Goal: Task Accomplishment & Management: Complete application form

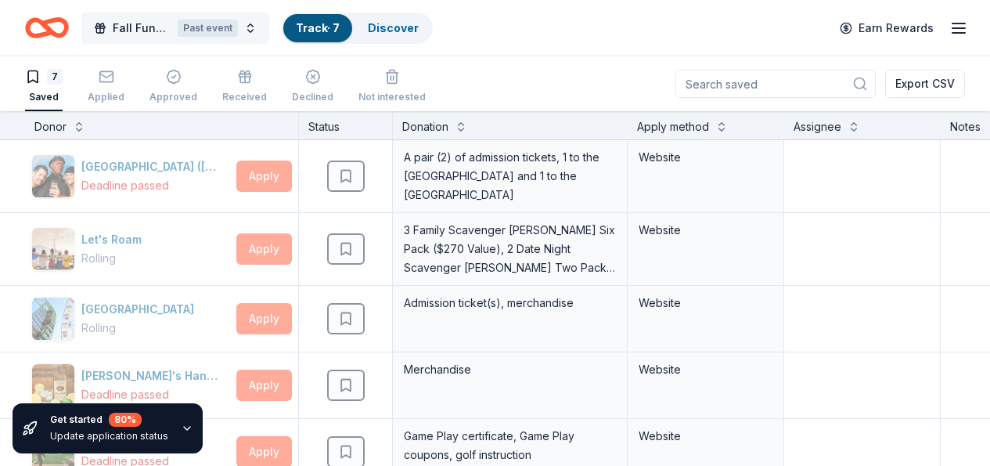
click at [262, 27] on button "Fall Fundraiser Past event" at bounding box center [175, 28] width 188 height 31
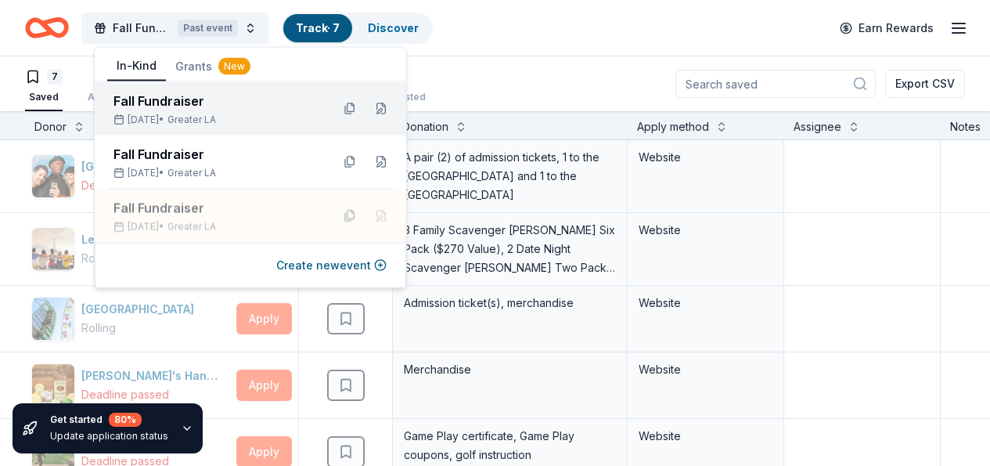
click at [152, 98] on div "Fall Fundraiser" at bounding box center [216, 101] width 205 height 19
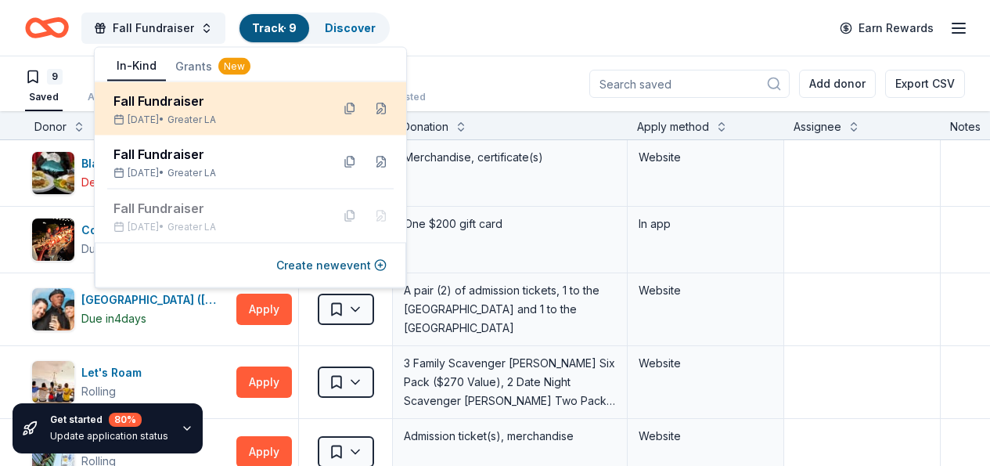
click at [174, 100] on div "Fall Fundraiser" at bounding box center [216, 101] width 205 height 19
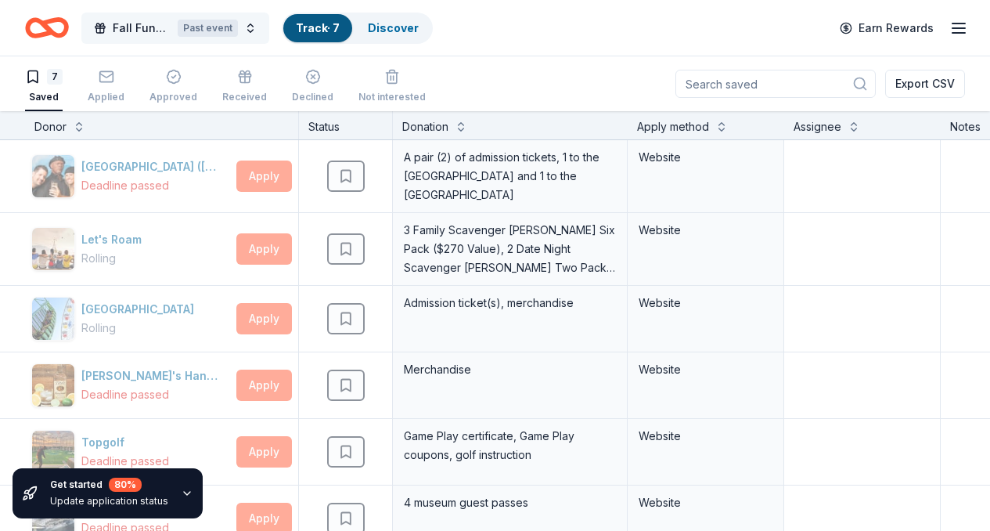
click at [186, 25] on button "Fall Fundraiser Past event" at bounding box center [175, 28] width 188 height 31
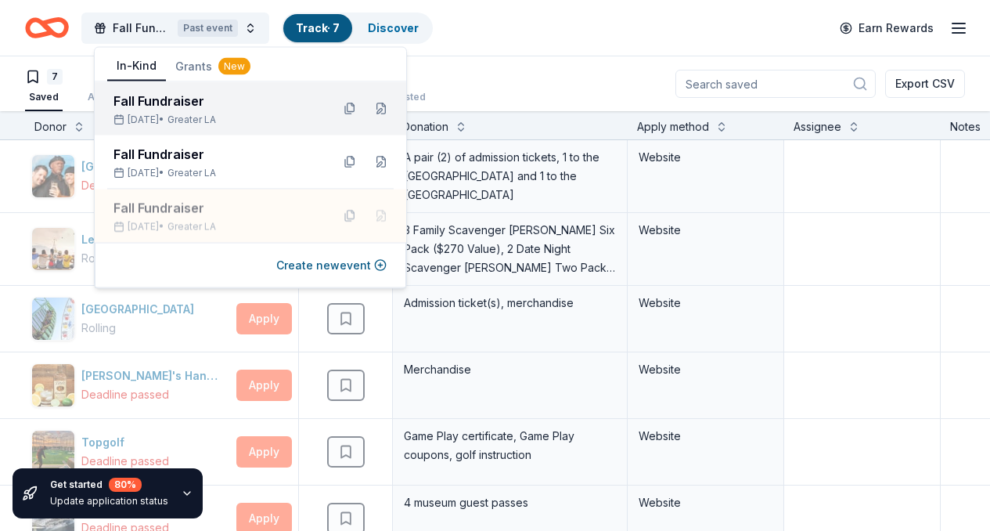
click at [180, 98] on div "Fall Fundraiser" at bounding box center [216, 101] width 205 height 19
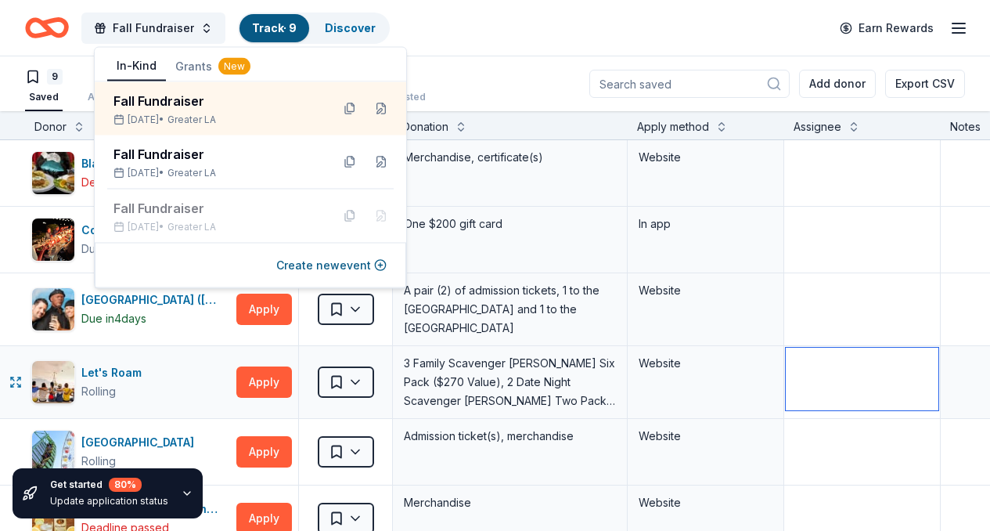
click at [850, 401] on textarea at bounding box center [862, 379] width 153 height 63
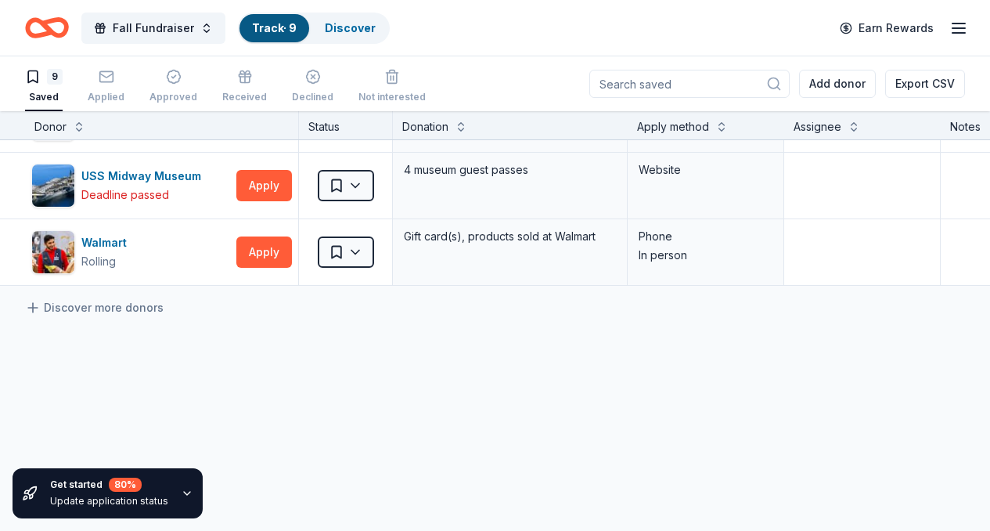
scroll to position [526, 0]
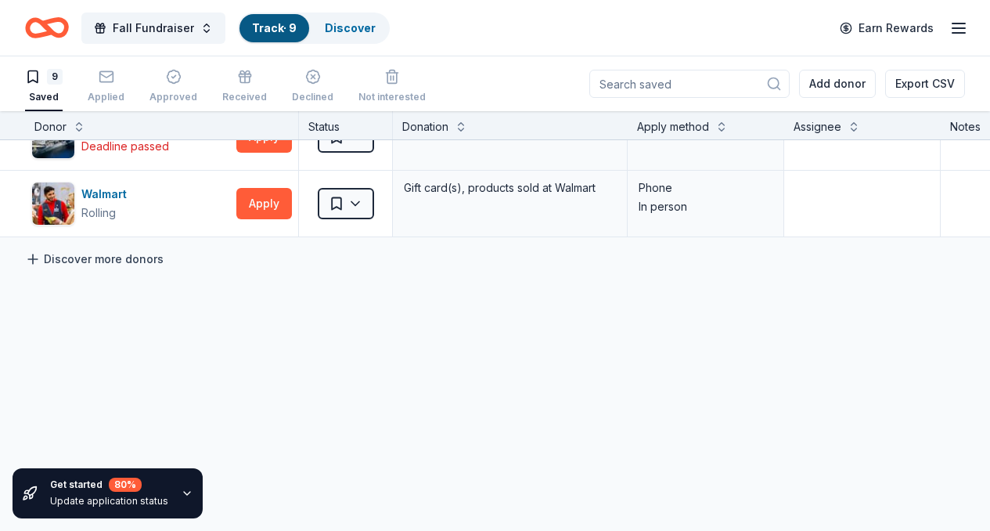
click at [91, 250] on link "Discover more donors" at bounding box center [94, 259] width 139 height 19
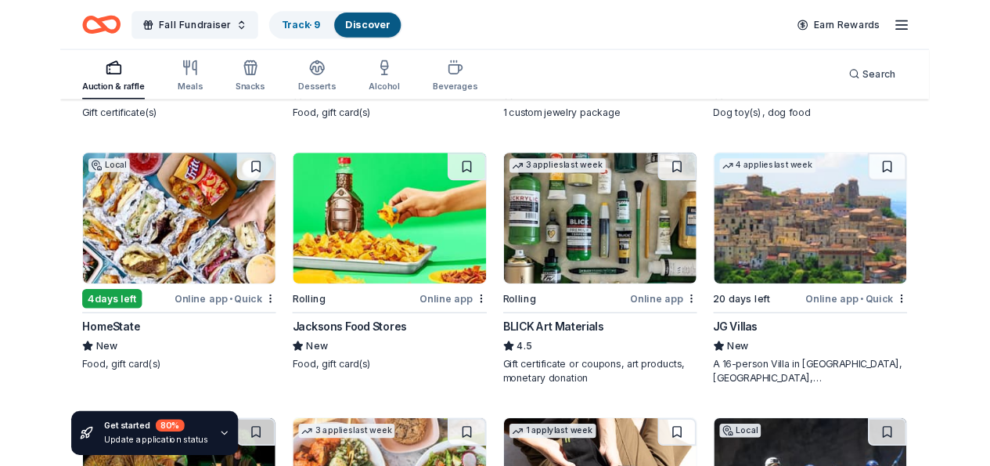
scroll to position [2484, 0]
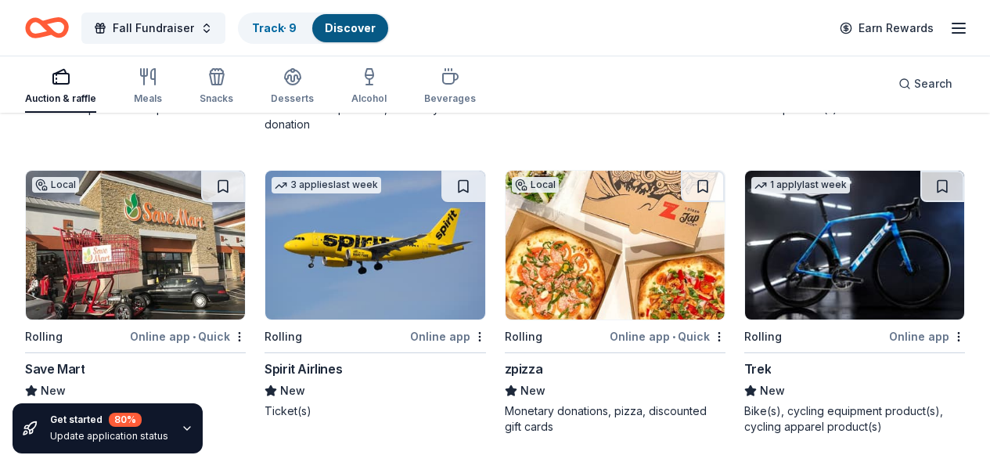
scroll to position [12399, 0]
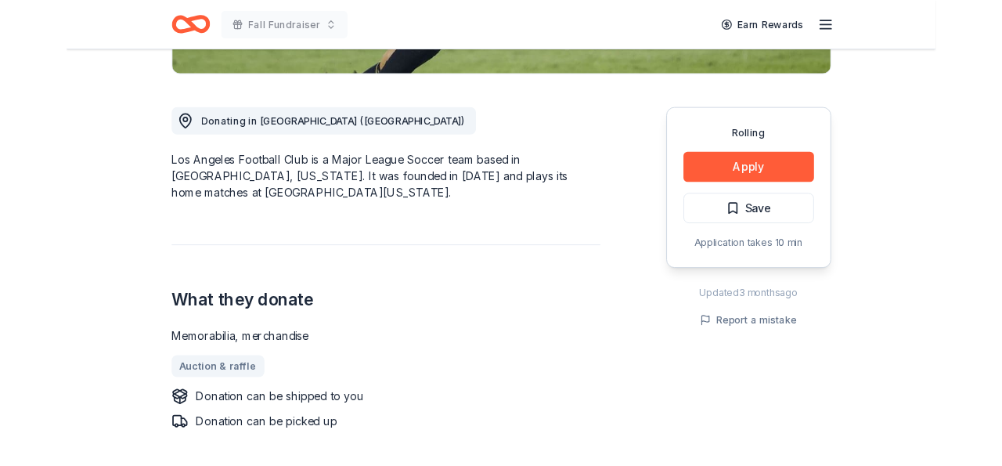
scroll to position [401, 0]
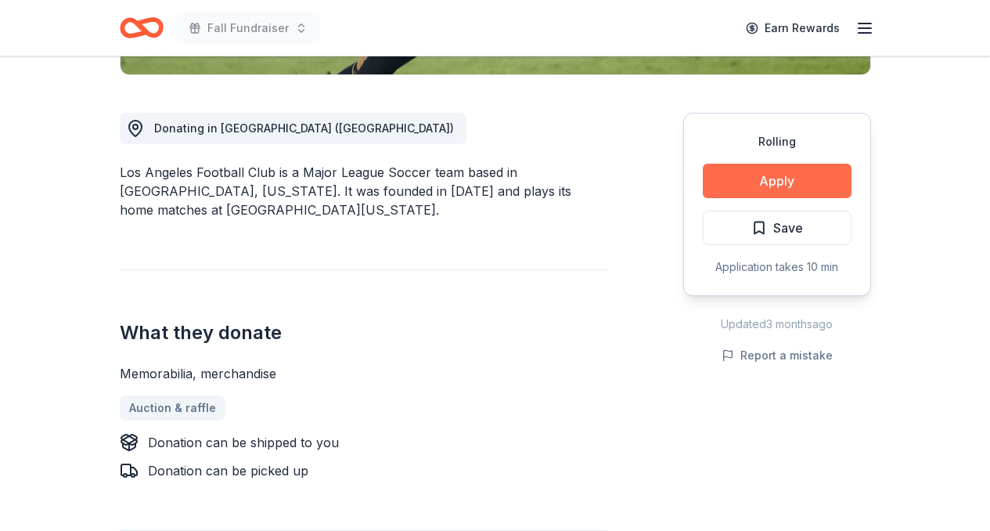
click at [798, 175] on button "Apply" at bounding box center [777, 181] width 149 height 34
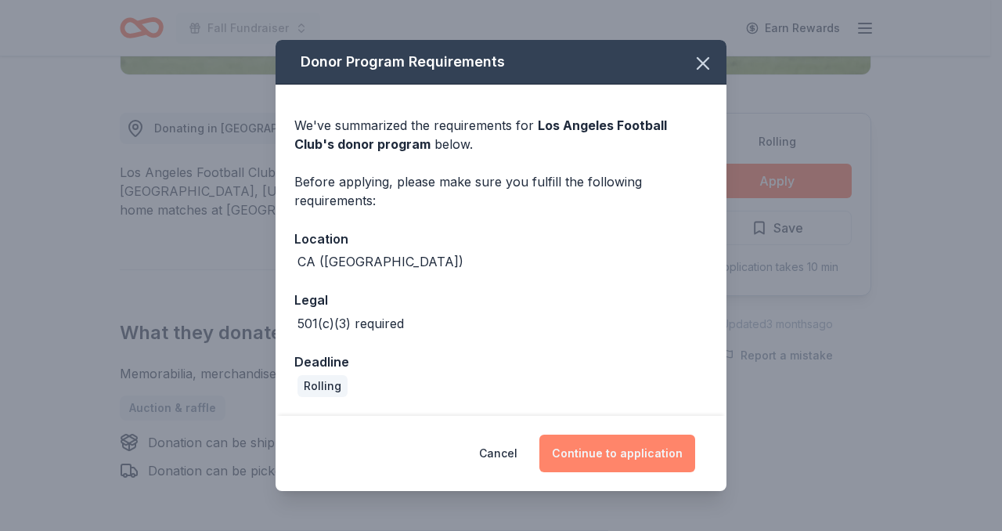
click at [619, 451] on button "Continue to application" at bounding box center [617, 454] width 156 height 38
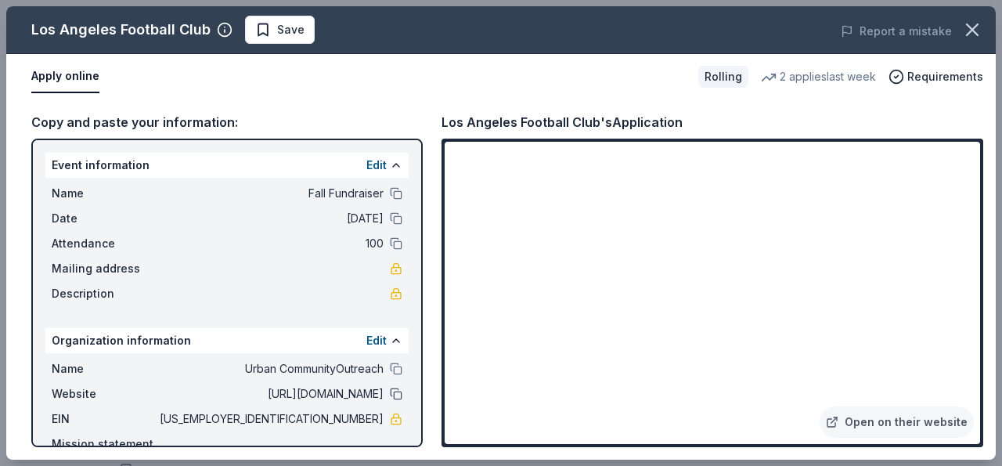
click at [390, 391] on button at bounding box center [396, 394] width 13 height 13
